Goal: Information Seeking & Learning: Compare options

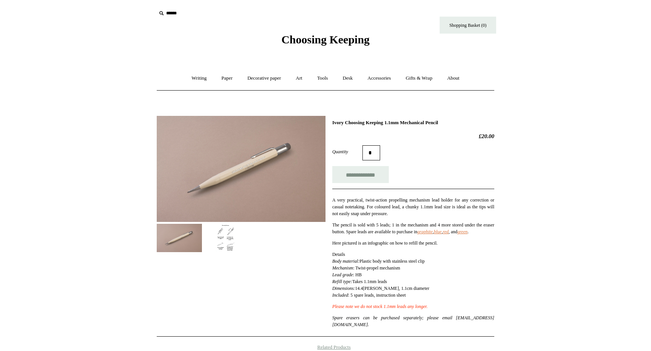
click at [310, 43] on span "Choosing Keeping" at bounding box center [326, 39] width 88 height 12
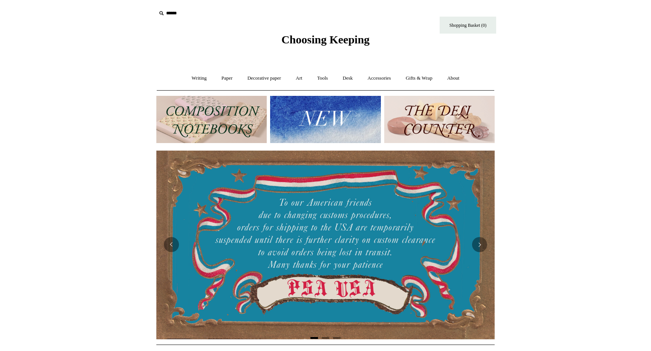
click at [314, 106] on img at bounding box center [325, 119] width 110 height 47
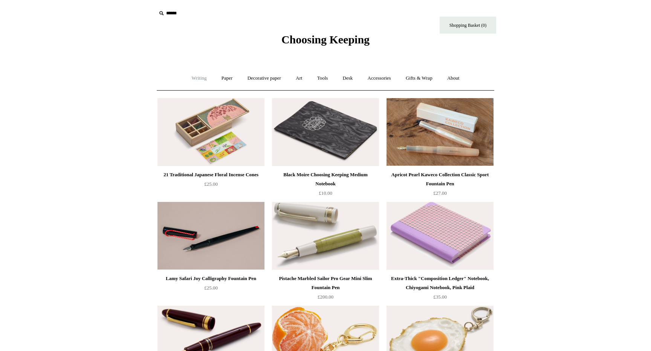
click at [195, 81] on link "Writing +" at bounding box center [199, 78] width 29 height 20
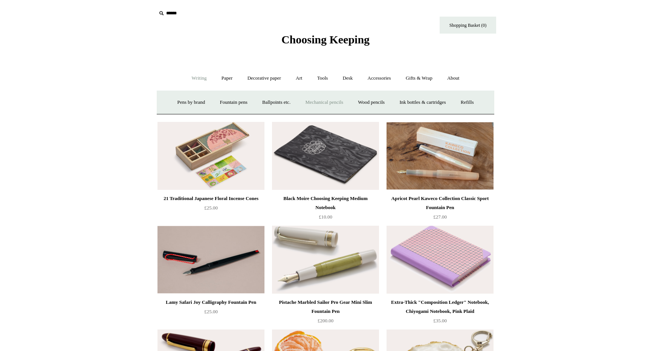
click at [324, 97] on link "Mechanical pencils +" at bounding box center [325, 102] width 52 height 20
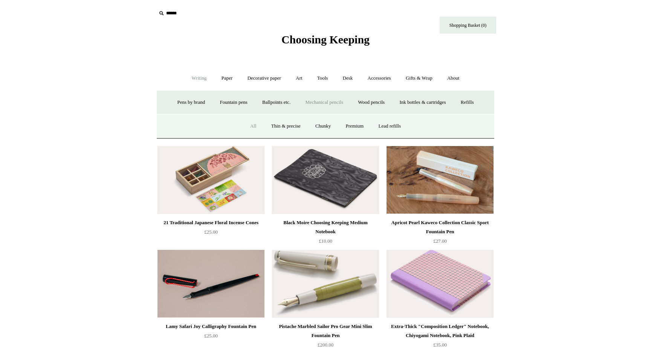
click at [247, 129] on link "All" at bounding box center [254, 126] width 20 height 20
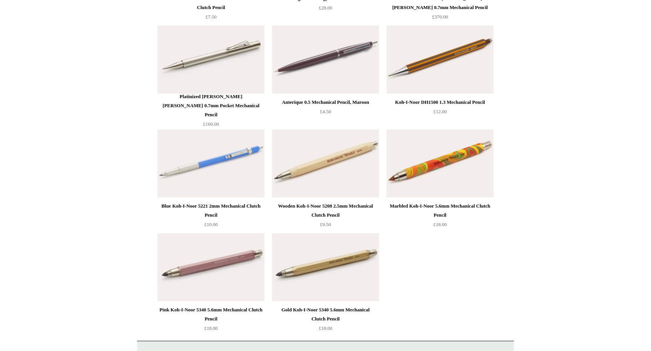
scroll to position [1525, 0]
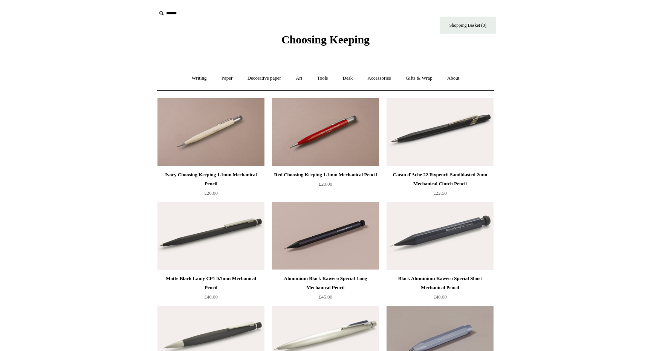
scroll to position [0, 0]
click at [357, 40] on span "Choosing Keeping" at bounding box center [326, 39] width 88 height 12
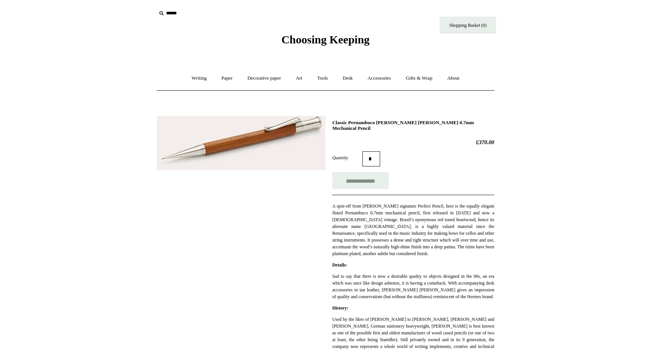
click at [209, 141] on img at bounding box center [241, 143] width 169 height 55
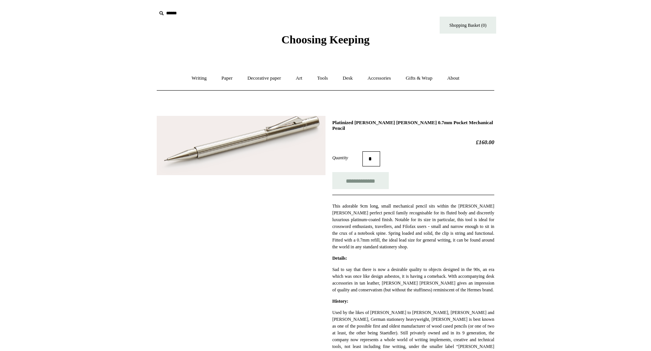
click at [297, 139] on img at bounding box center [241, 146] width 169 height 60
